Goal: Information Seeking & Learning: Stay updated

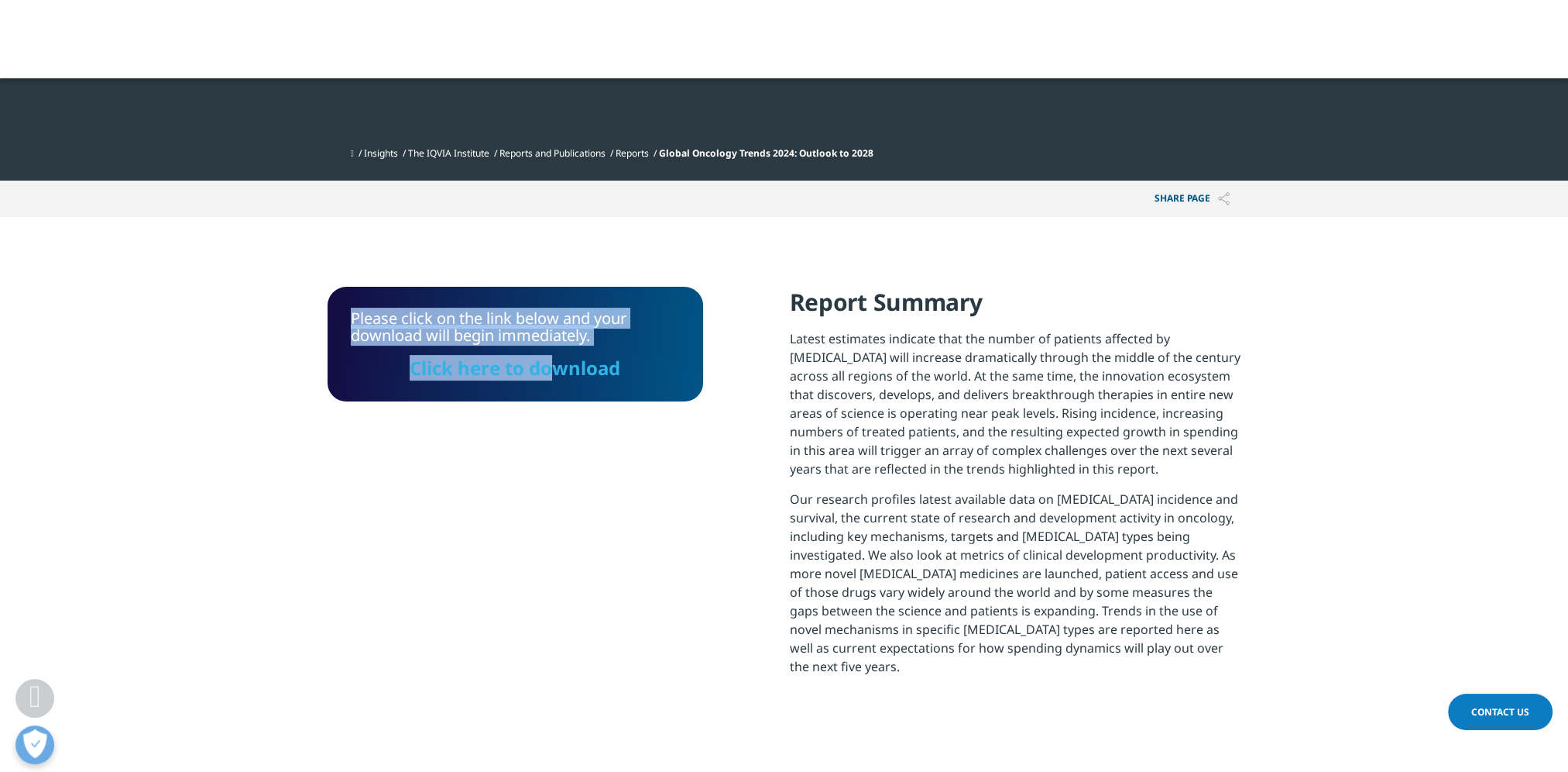
scroll to position [421, 913]
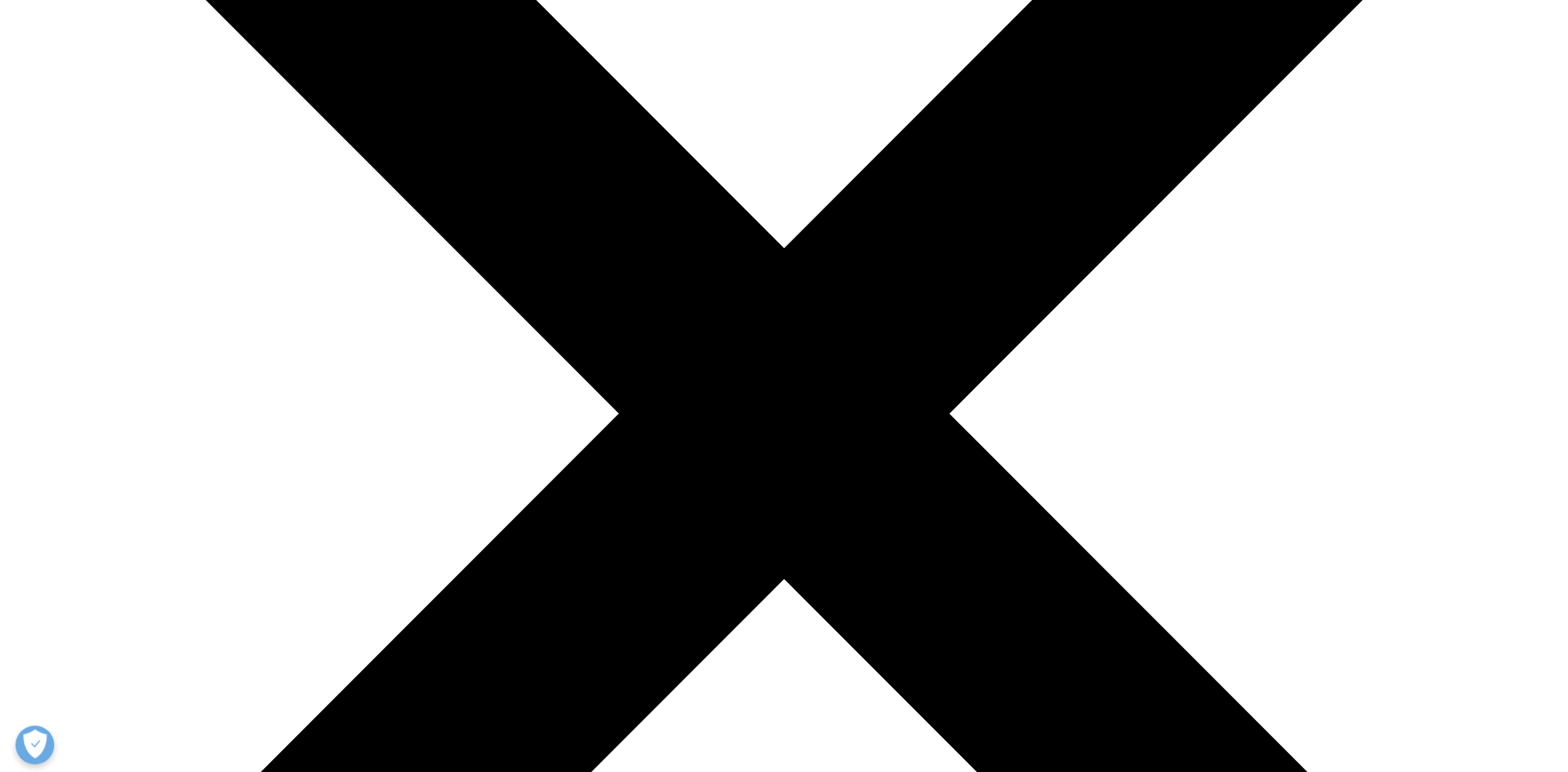
scroll to position [455, 913]
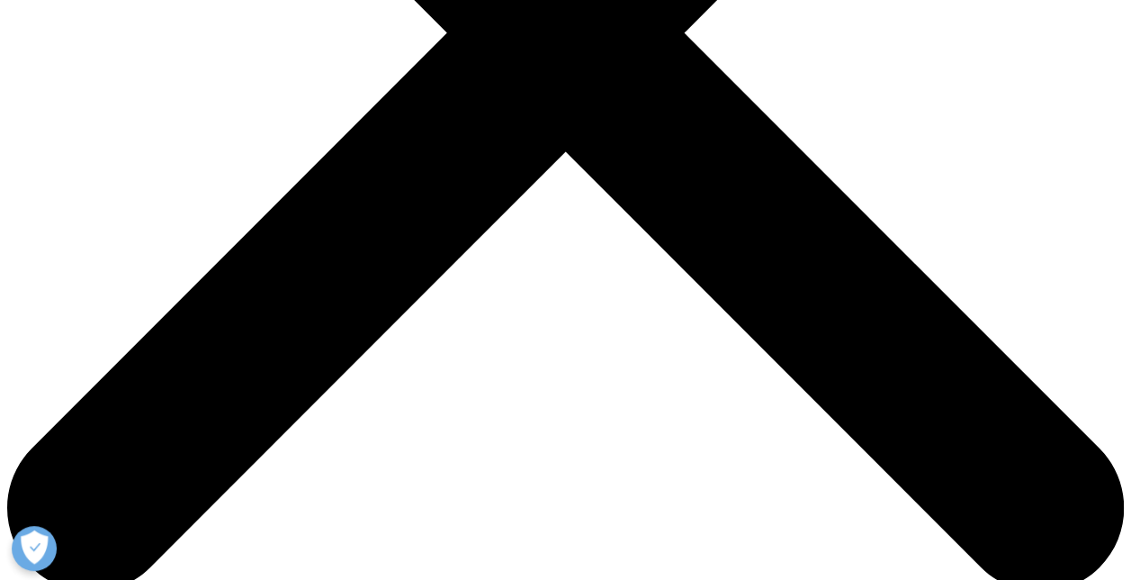
scroll to position [488, 1062]
